Goal: Find specific page/section: Find specific page/section

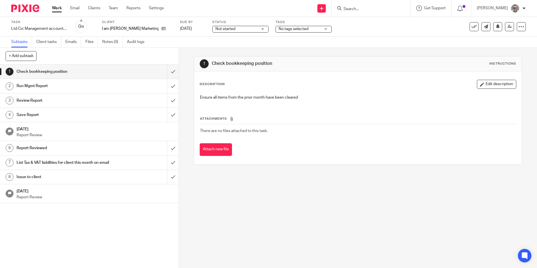
click at [376, 9] on input "Search" at bounding box center [368, 9] width 51 height 5
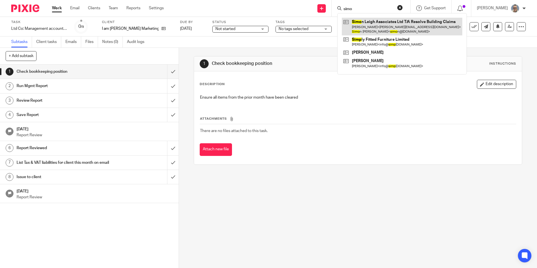
type input "simo"
click at [376, 22] on link at bounding box center [402, 26] width 121 height 17
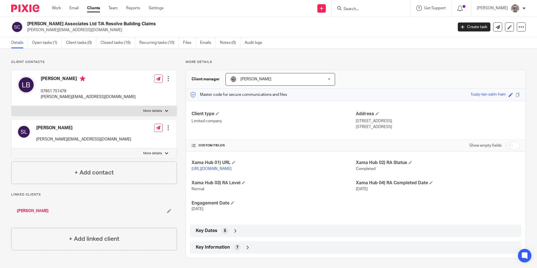
click at [215, 250] on span "Key Information" at bounding box center [213, 247] width 34 height 6
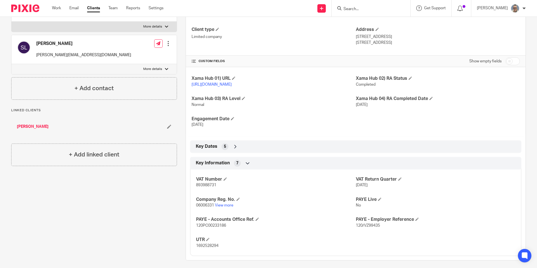
scroll to position [94, 0]
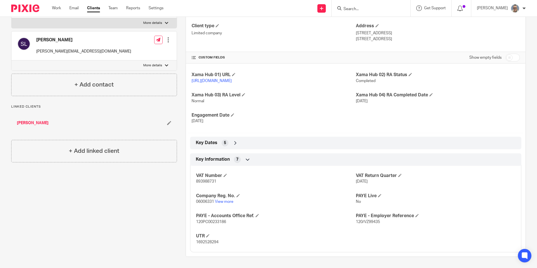
click at [506, 54] on input "checkbox" at bounding box center [513, 58] width 14 height 8
checkbox input "true"
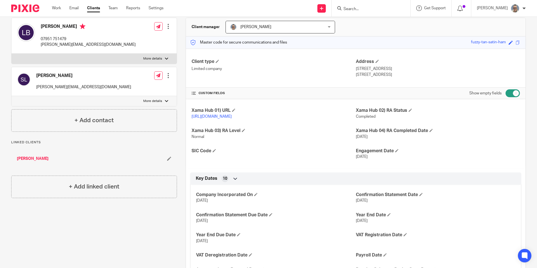
scroll to position [0, 0]
